Goal: Obtain resource: Obtain resource

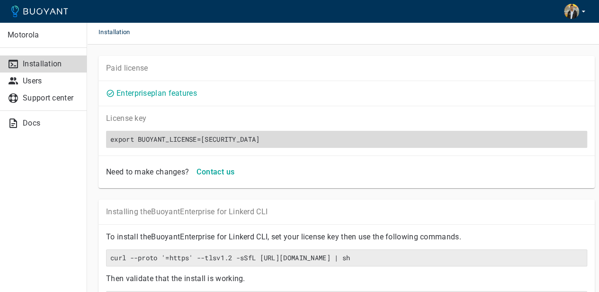
scroll to position [0, 2155]
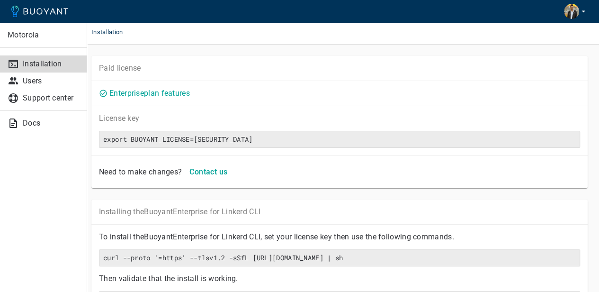
scroll to position [0, 2155]
drag, startPoint x: 101, startPoint y: 136, endPoint x: 581, endPoint y: 137, distance: 479.2
click at [581, 137] on div "License key export BUOYANT_LICENSE=[SECURITY_DATA]" at bounding box center [339, 131] width 496 height 50
copy h6 "export BUOYANT_LICENSE=[SECURITY_DATA]"
